Goal: Task Accomplishment & Management: Manage account settings

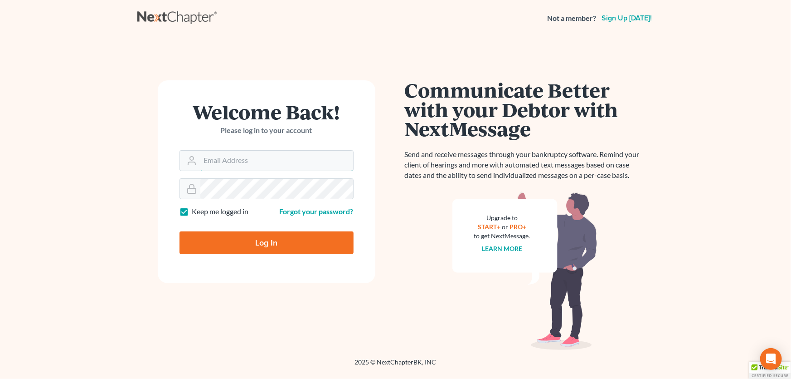
type input "[PERSON_NAME][EMAIL_ADDRESS][DOMAIN_NAME]"
click at [275, 249] on input "Log In" at bounding box center [267, 242] width 174 height 23
type input "Thinking..."
